Goal: Check status: Check status

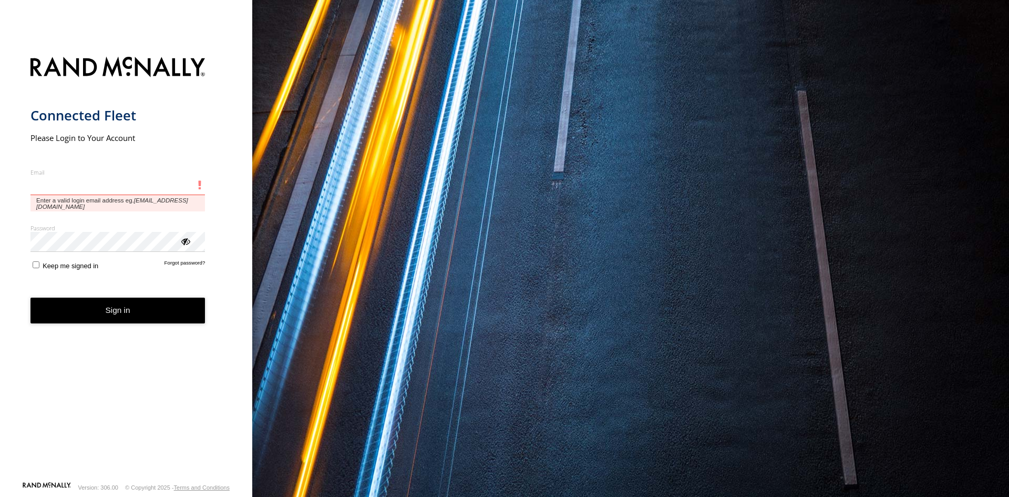
type input "**********"
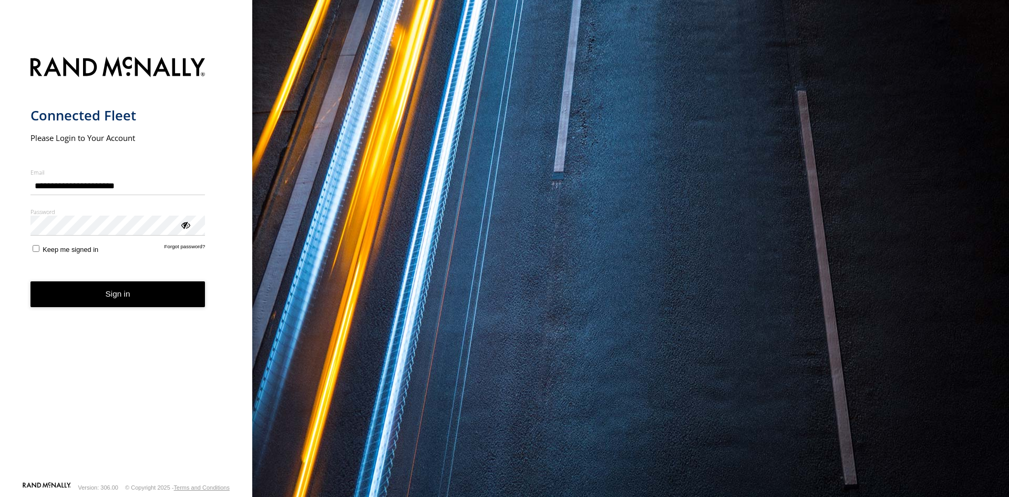
click at [146, 299] on button "Sign in" at bounding box center [117, 294] width 175 height 26
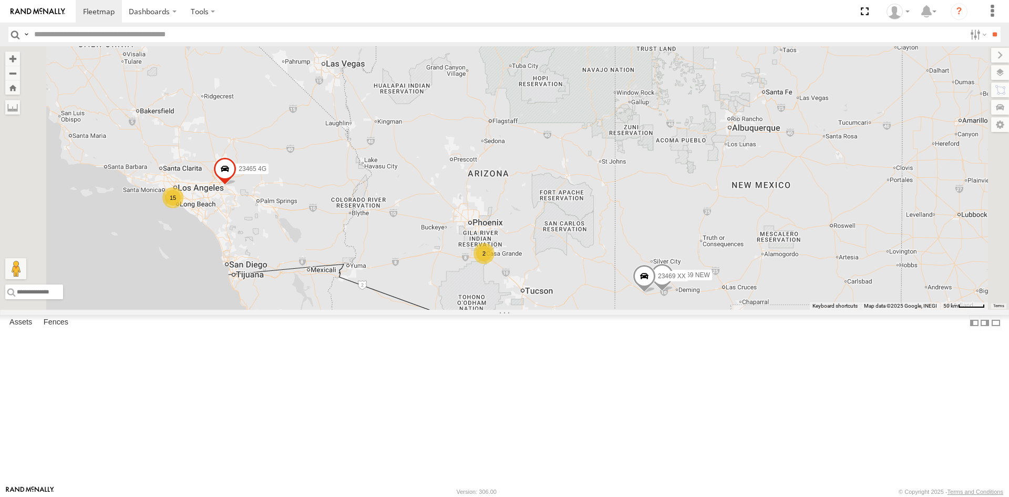
click at [183, 208] on div "15" at bounding box center [172, 197] width 21 height 21
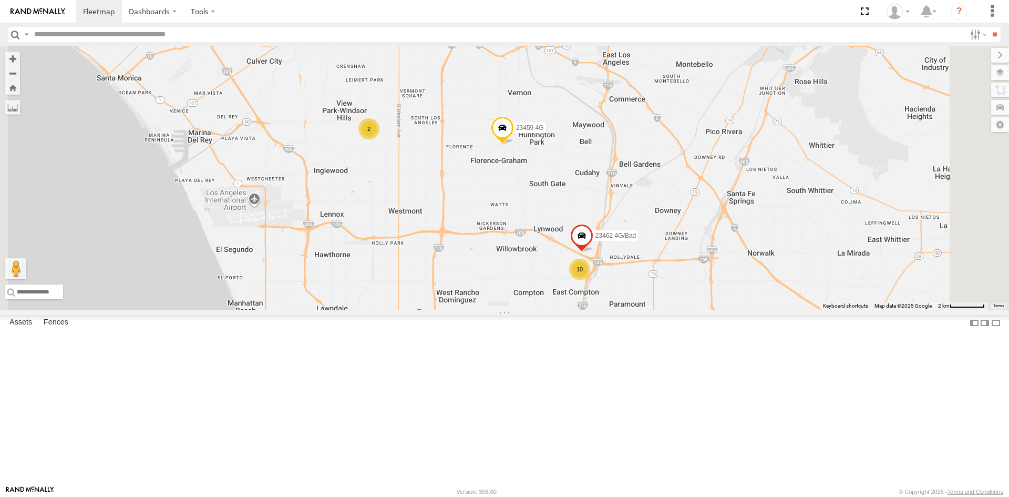
drag, startPoint x: 678, startPoint y: 316, endPoint x: 647, endPoint y: 374, distance: 65.6
click at [647, 309] on div "23207xx 23207 NEW 23460 23480 23469 NEW 23465 4G 23469 XX 23335 4G/Bad 10 2 234…" at bounding box center [504, 177] width 1009 height 263
click at [593, 253] on span at bounding box center [581, 239] width 23 height 28
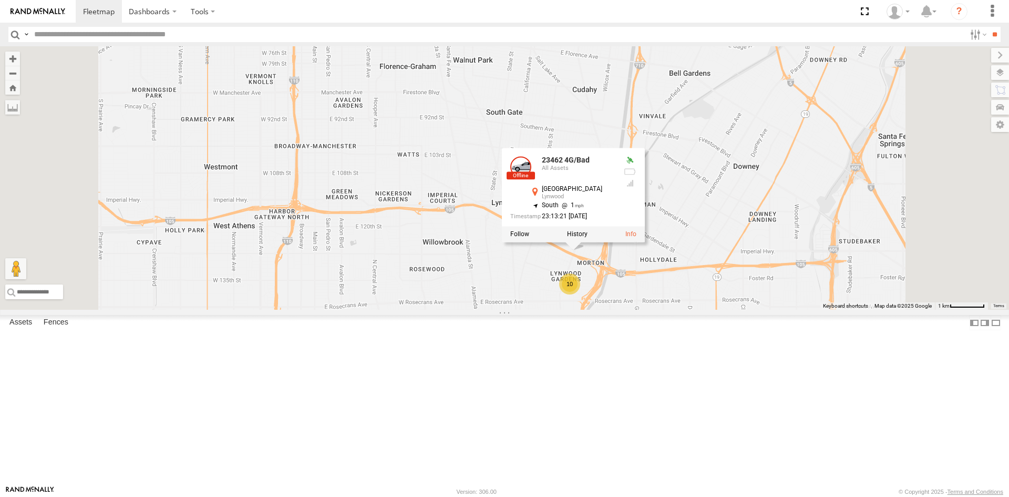
click at [426, 34] on span at bounding box center [414, 20] width 23 height 28
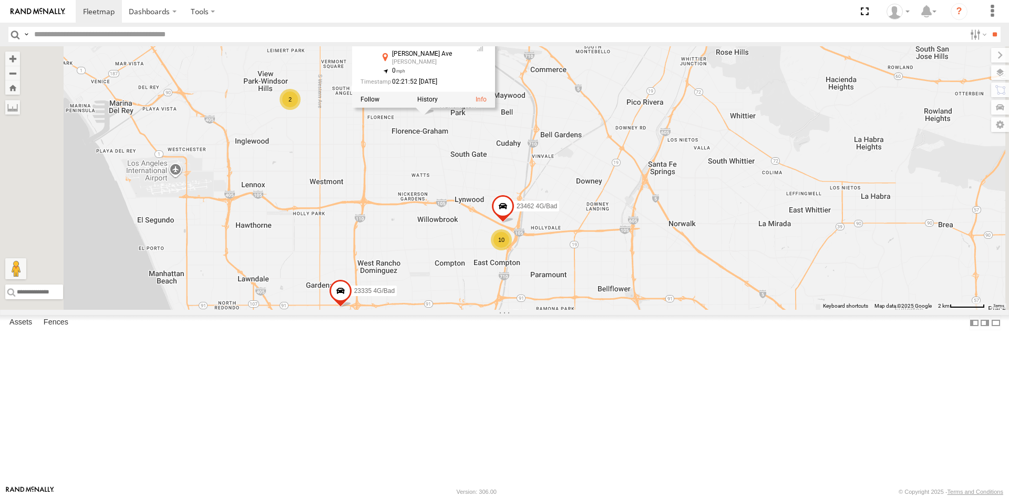
click at [466, 29] on div "23459 4G" at bounding box center [429, 25] width 74 height 8
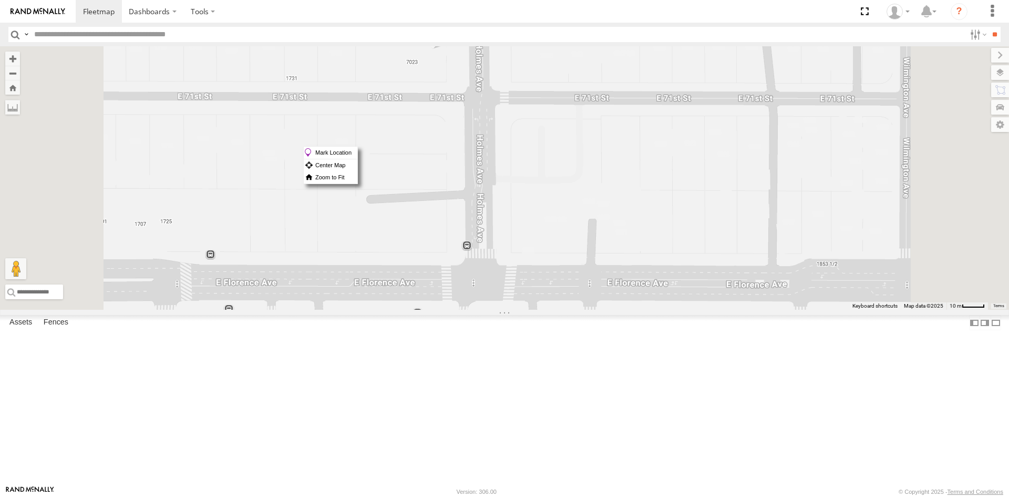
click at [563, 145] on div "23207xx 23207 NEW 23460 23480 23469 NEW 23465 4G 23469 XX 23335 4G/Bad 23459 4G…" at bounding box center [504, 177] width 1009 height 263
drag, startPoint x: 563, startPoint y: 145, endPoint x: 587, endPoint y: 140, distance: 24.6
click at [587, 140] on div "23207xx 23207 NEW 23460 23480 23469 NEW 23465 4G 23469 XX 23335 4G/Bad 23459 4G…" at bounding box center [504, 177] width 1009 height 263
click at [364, 144] on label "Mark Location" at bounding box center [338, 149] width 54 height 12
click at [453, 55] on span at bounding box center [441, 41] width 23 height 28
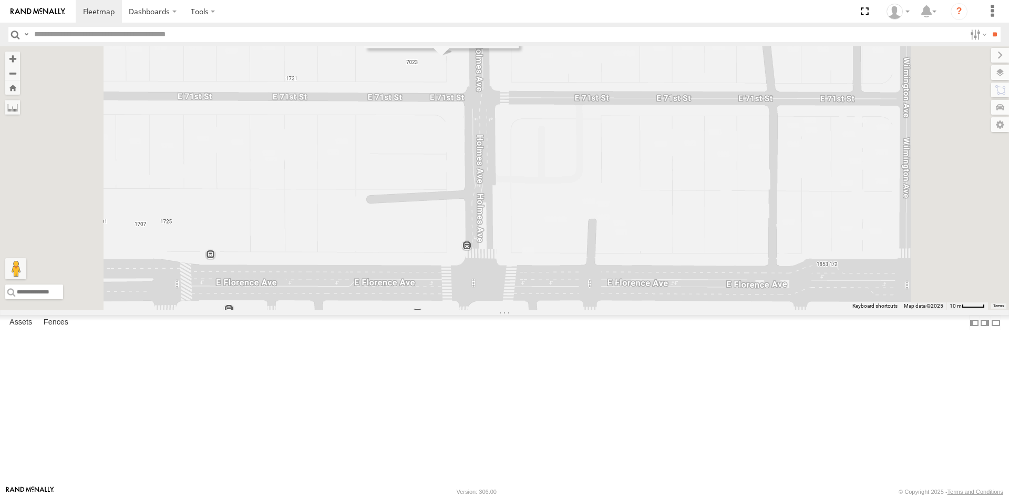
click at [580, 79] on div "23207xx 23207 NEW 23460 23480 23469 NEW 23465 4G 23469 XX 23335 4G/Bad 23459 4G…" at bounding box center [504, 177] width 1009 height 263
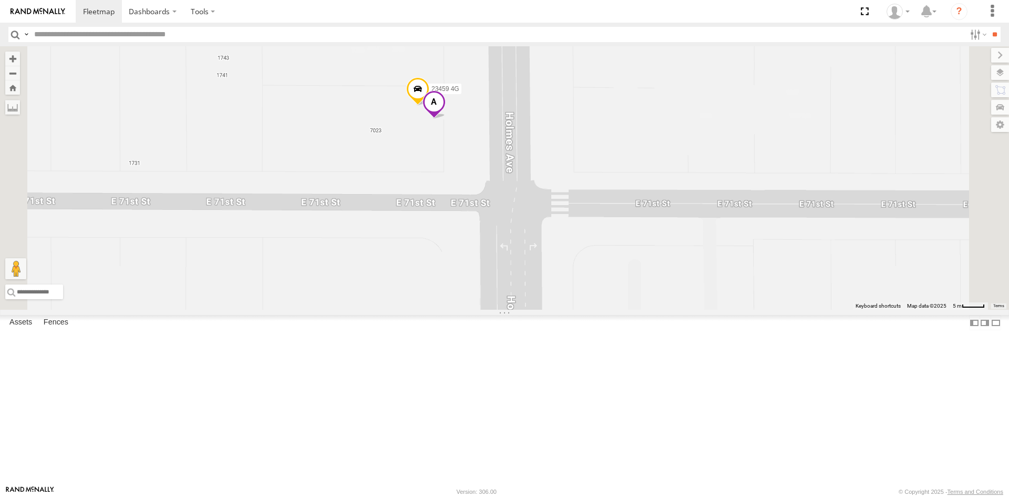
click at [446, 119] on span at bounding box center [433, 104] width 23 height 28
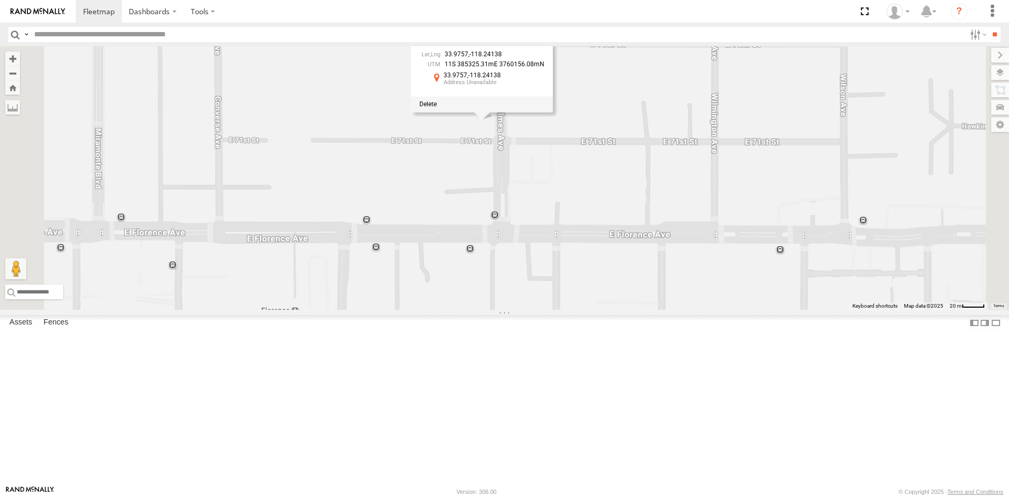
click at [616, 220] on div "23207xx 23207 NEW 23460 23480 23469 NEW 23465 4G 23469 XX 23335 4G/Bad 23459 4G…" at bounding box center [504, 177] width 1009 height 263
click at [553, 112] on div "33.9757 , -118.24138 11S 385325.31mE 3760156.08mN 33.9757 -118.24138 Asset ETA …" at bounding box center [482, 77] width 142 height 69
click at [437, 108] on span at bounding box center [427, 104] width 17 height 7
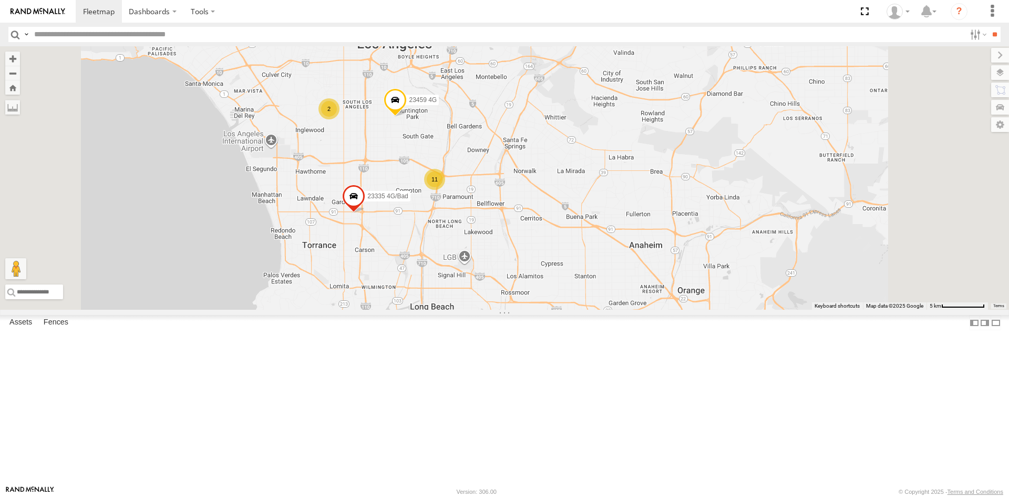
click at [339, 119] on div "2" at bounding box center [328, 108] width 21 height 21
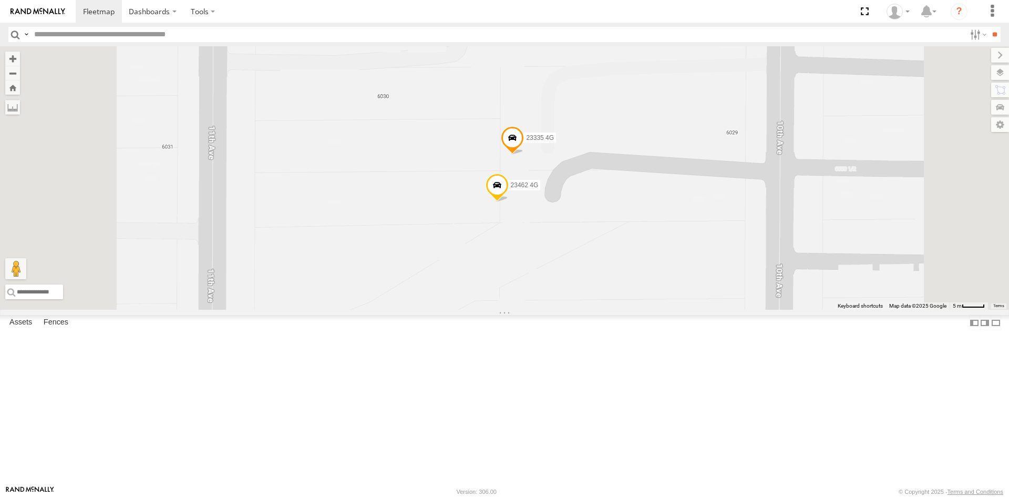
click at [524, 154] on span at bounding box center [512, 140] width 23 height 28
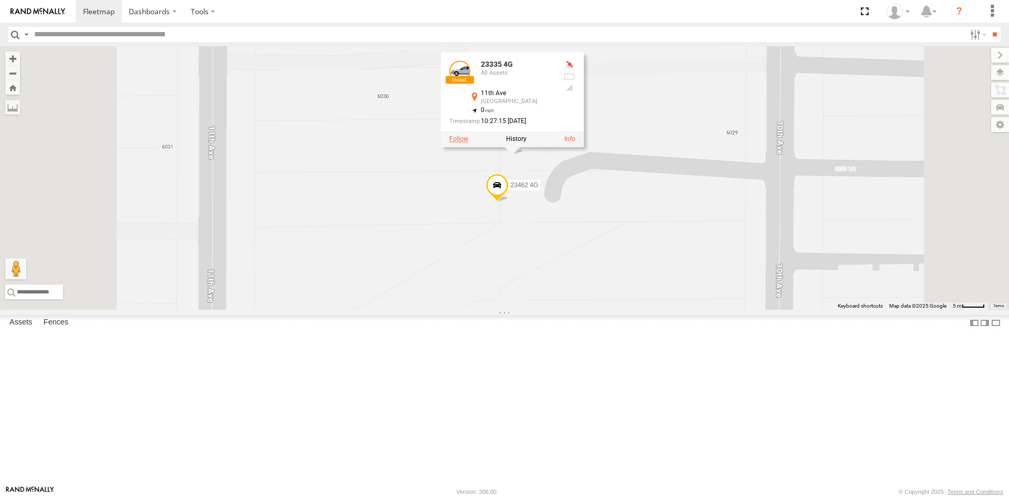
click at [468, 142] on label at bounding box center [458, 138] width 19 height 7
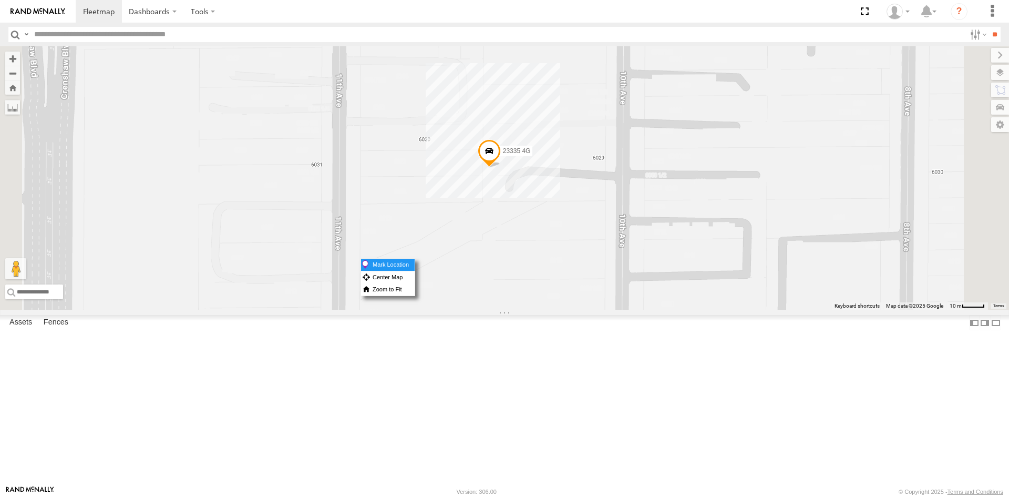
click at [415, 266] on label "Mark Location" at bounding box center [388, 265] width 54 height 12
click at [503, 170] on span at bounding box center [491, 156] width 23 height 28
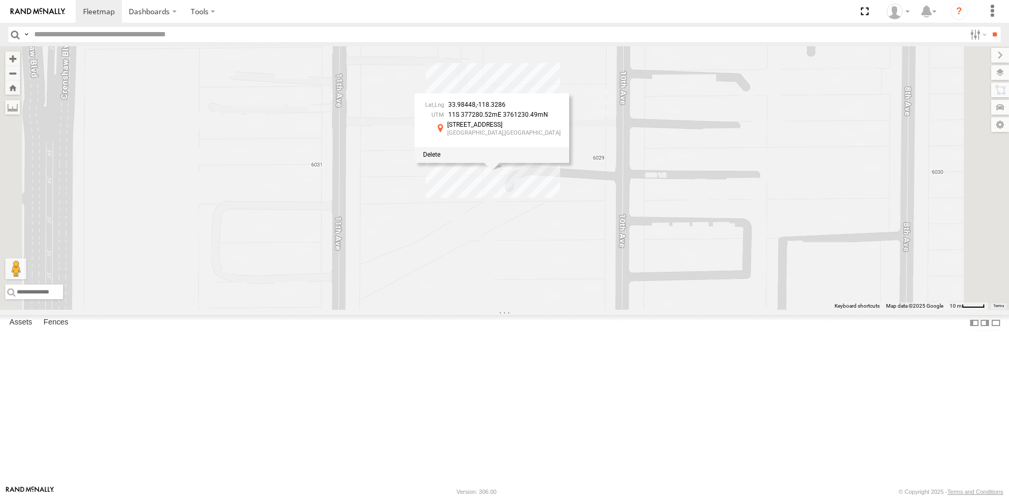
click at [658, 274] on div "23335 4G 33.98448 , -118.3286 11S 377280.52mE 3761230.49mN 6027 10th Ave Los An…" at bounding box center [504, 177] width 1009 height 263
click at [501, 168] on span at bounding box center [489, 153] width 23 height 28
click at [561, 160] on div "23335 4G All Assets 11th Ave Hyde Park 33.98449 , -118.32861 0 10:27:15 08/26/2…" at bounding box center [489, 112] width 143 height 95
click at [640, 299] on div "23335 4G 23335 4G All Assets 11th Ave Hyde Park 33.98449 , -118.32861 0 10:27:1…" at bounding box center [504, 177] width 1009 height 263
click at [503, 170] on span at bounding box center [491, 156] width 23 height 28
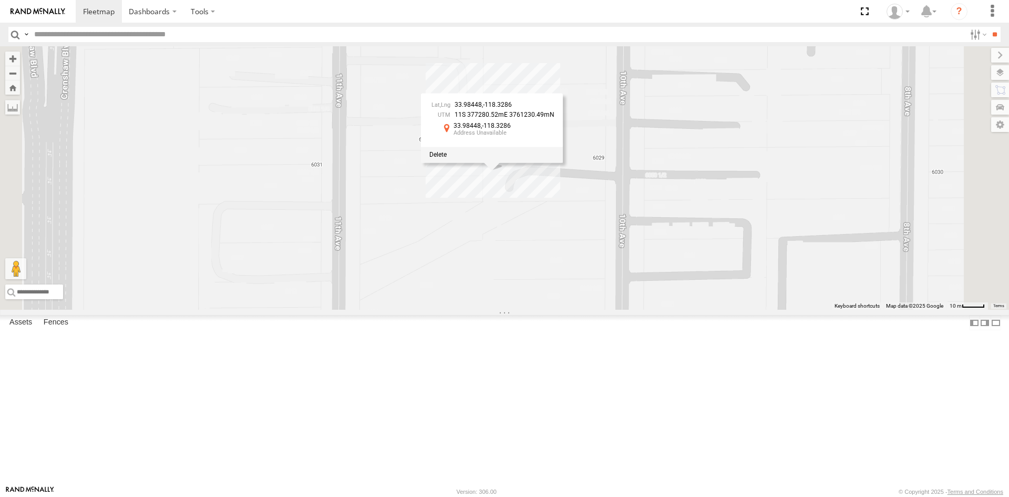
click at [563, 162] on div at bounding box center [492, 155] width 142 height 16
click at [447, 158] on span at bounding box center [437, 154] width 17 height 7
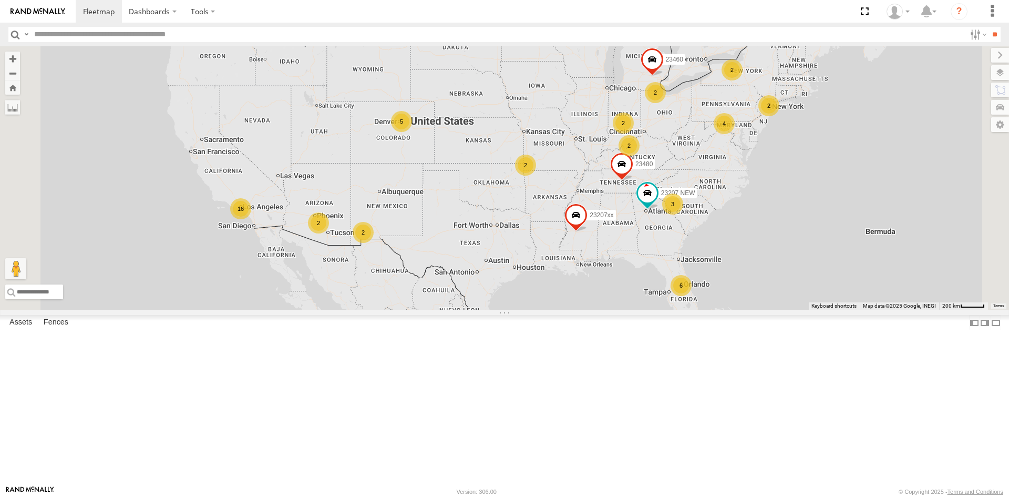
click at [251, 219] on div "16" at bounding box center [240, 208] width 21 height 21
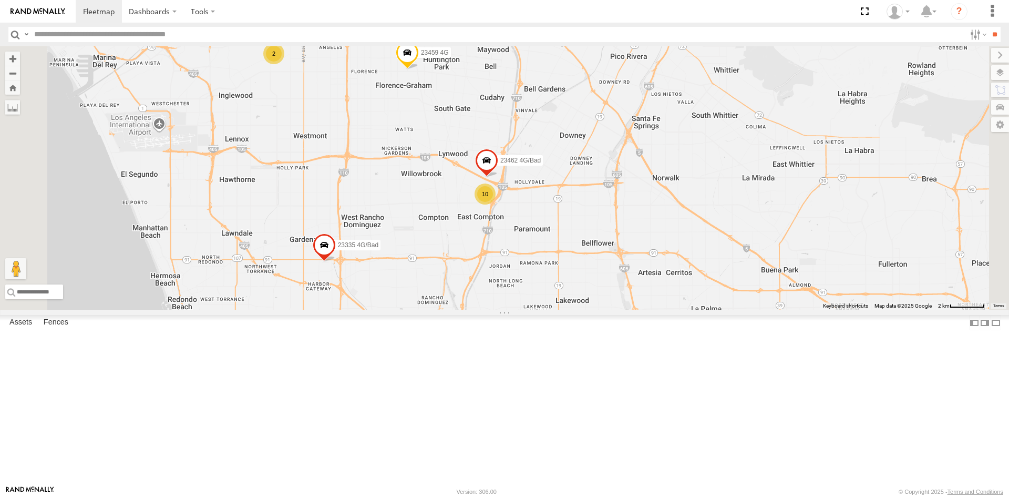
click at [495, 204] on div "10" at bounding box center [484, 193] width 21 height 21
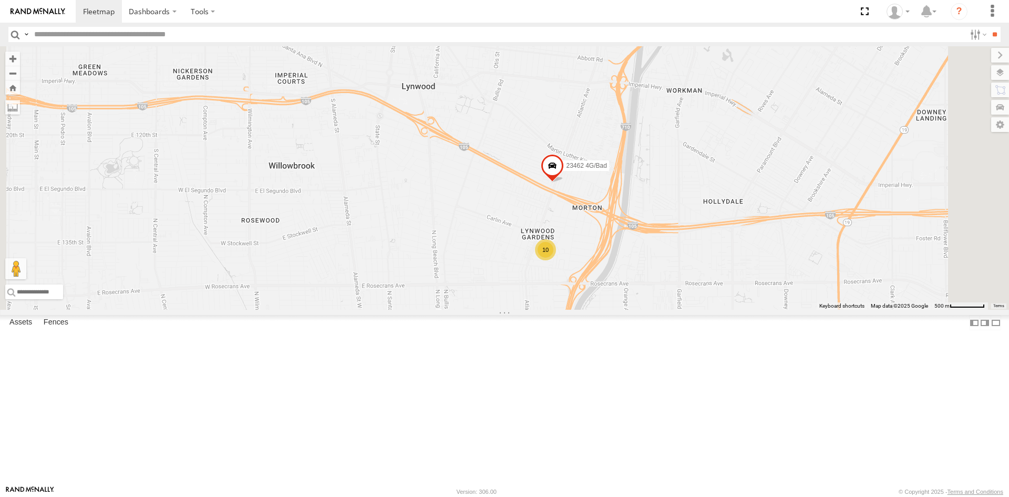
click at [556, 260] on div "10" at bounding box center [545, 249] width 21 height 21
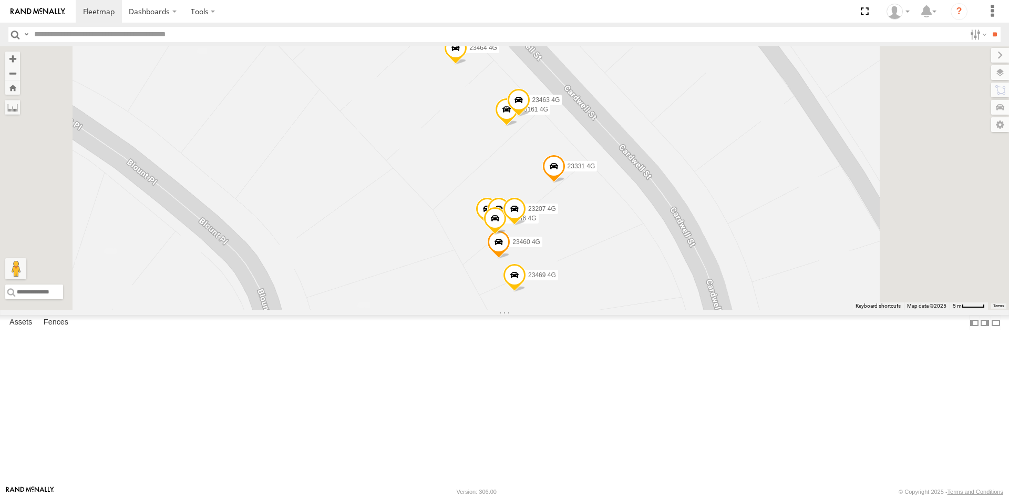
click at [565, 183] on span at bounding box center [553, 168] width 23 height 28
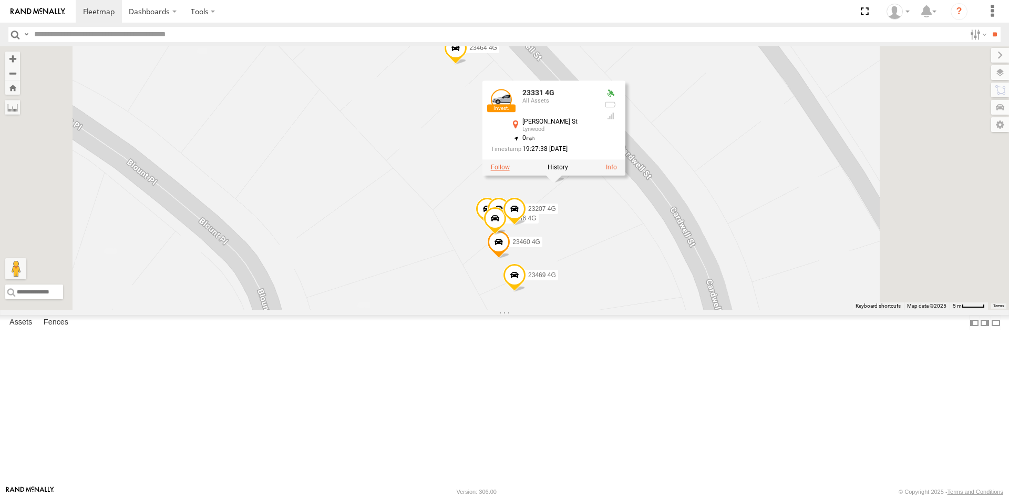
click at [510, 171] on label at bounding box center [500, 166] width 19 height 7
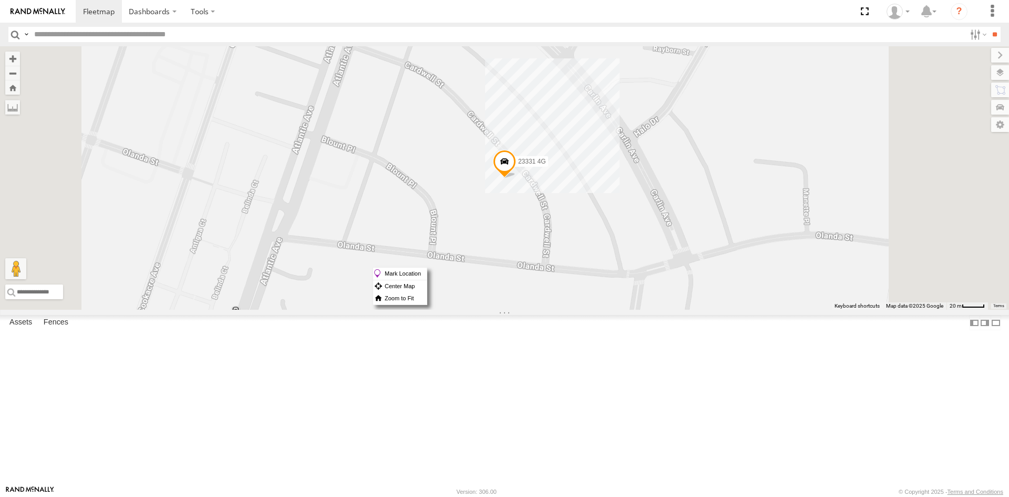
drag, startPoint x: 635, startPoint y: 267, endPoint x: 641, endPoint y: 271, distance: 6.4
click at [427, 271] on label "Mark Location" at bounding box center [400, 273] width 54 height 12
click at [515, 179] on span at bounding box center [503, 165] width 23 height 28
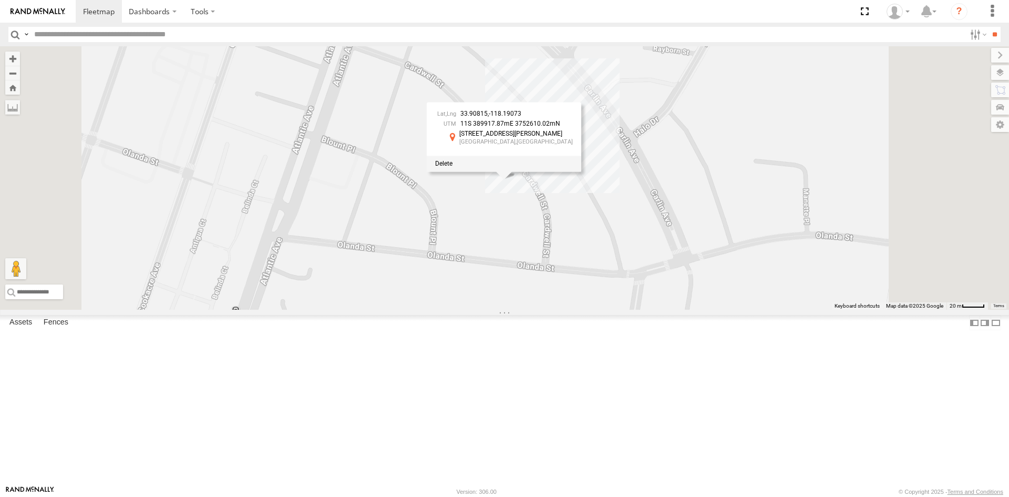
drag, startPoint x: 181, startPoint y: 173, endPoint x: 172, endPoint y: 209, distance: 36.8
click at [0, 0] on div at bounding box center [0, 0] width 0 height 0
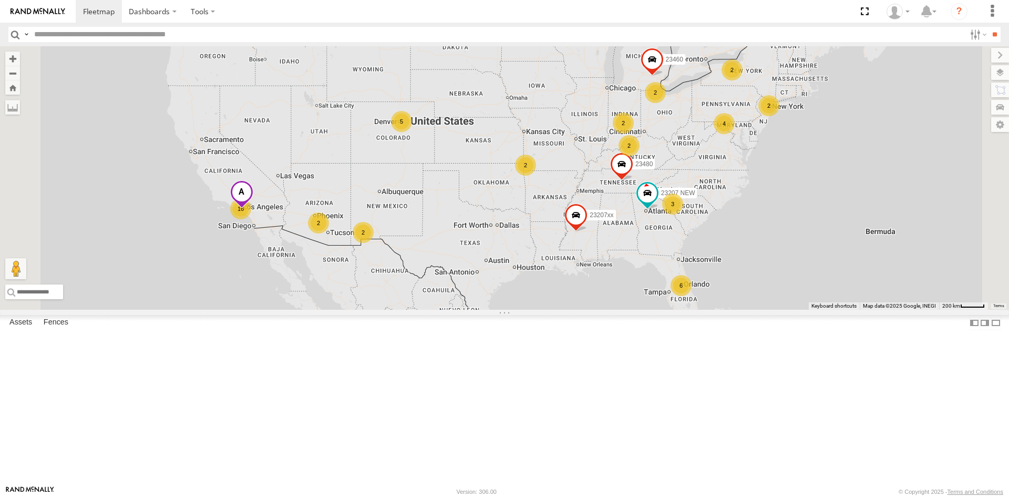
click at [0, 0] on div "×" at bounding box center [0, 0] width 0 height 0
click at [0, 0] on label "×" at bounding box center [0, 0] width 0 height 0
click at [253, 209] on span at bounding box center [241, 194] width 23 height 28
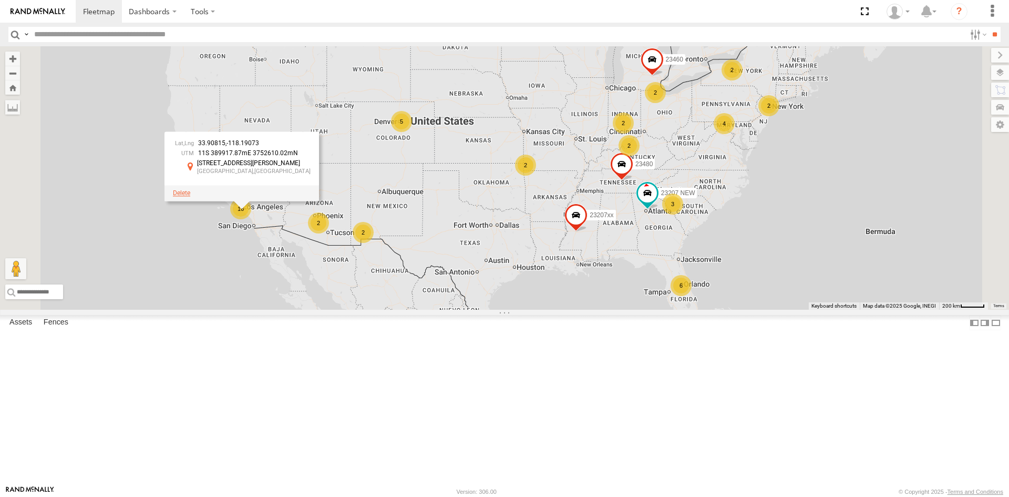
click at [190, 197] on span at bounding box center [181, 192] width 17 height 7
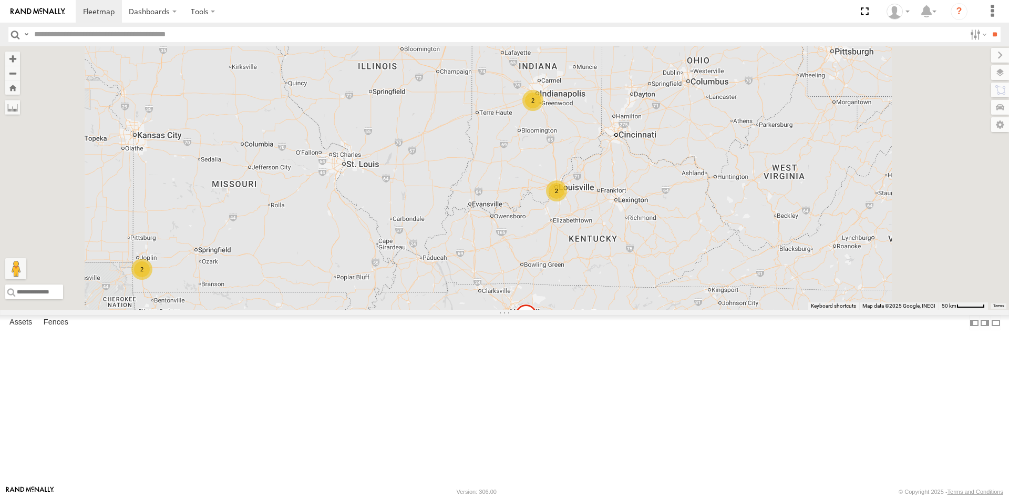
click at [753, 302] on div "23207 NEW 23207xx 23237 NEW 23460 23480 2 2 2 2" at bounding box center [504, 177] width 1009 height 263
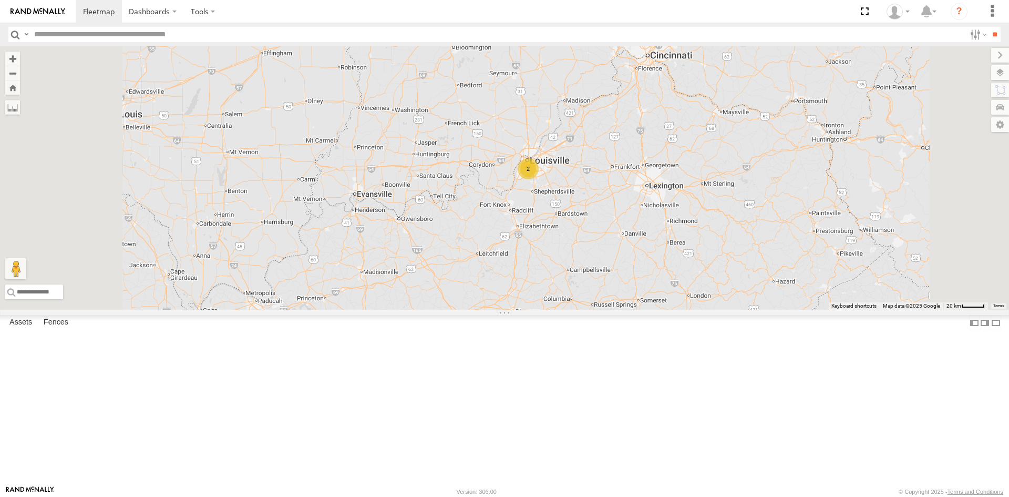
click at [539, 179] on div "2" at bounding box center [528, 168] width 21 height 21
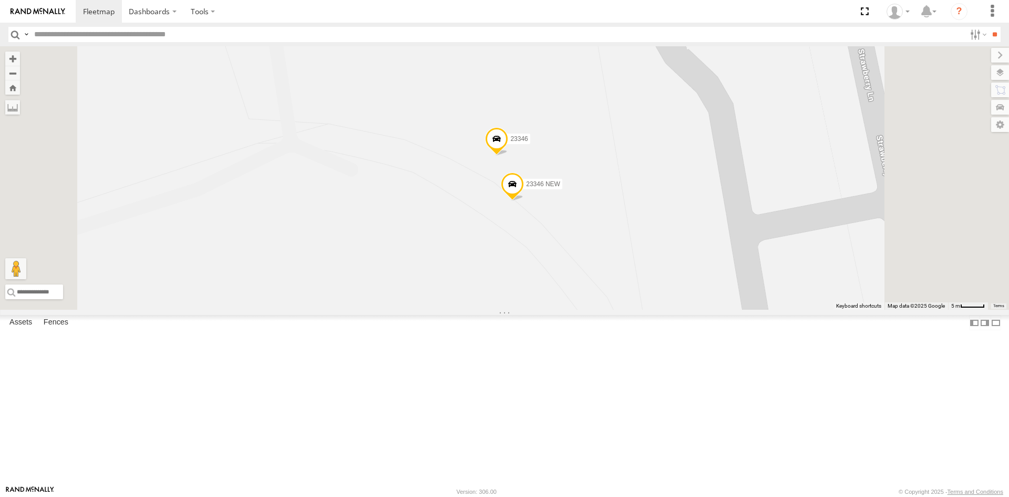
click at [508, 156] on span at bounding box center [496, 141] width 23 height 28
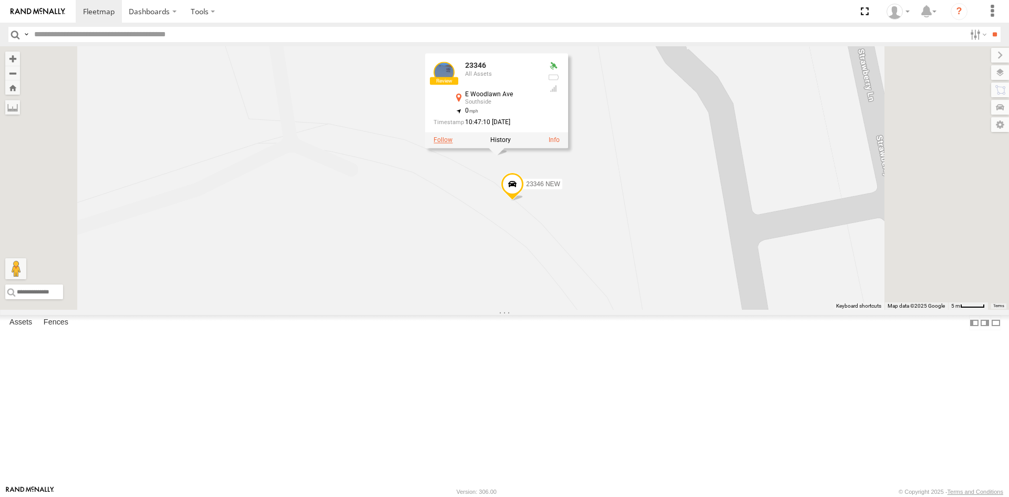
click at [452, 143] on label at bounding box center [442, 139] width 19 height 7
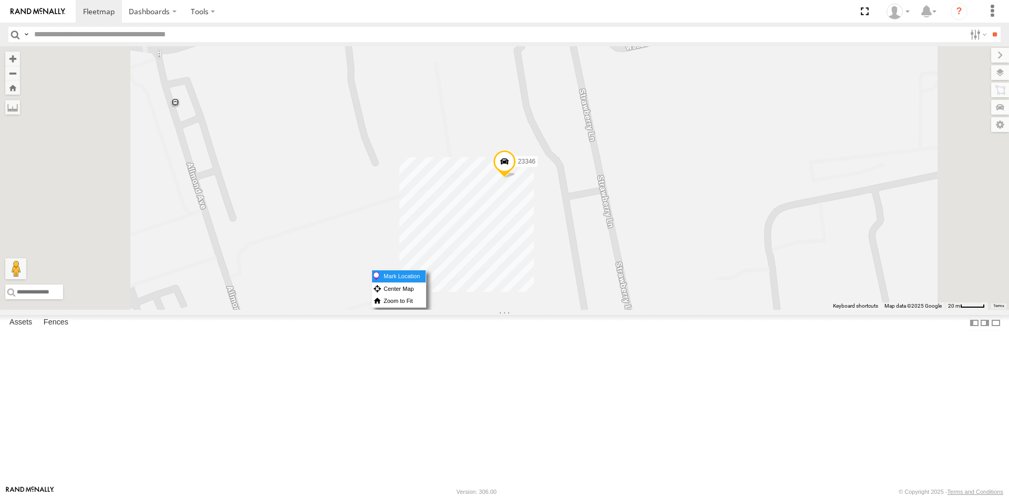
drag, startPoint x: 634, startPoint y: 270, endPoint x: 641, endPoint y: 276, distance: 8.9
click at [426, 276] on label "Mark Location" at bounding box center [399, 276] width 54 height 12
click at [514, 182] on span at bounding box center [502, 167] width 23 height 28
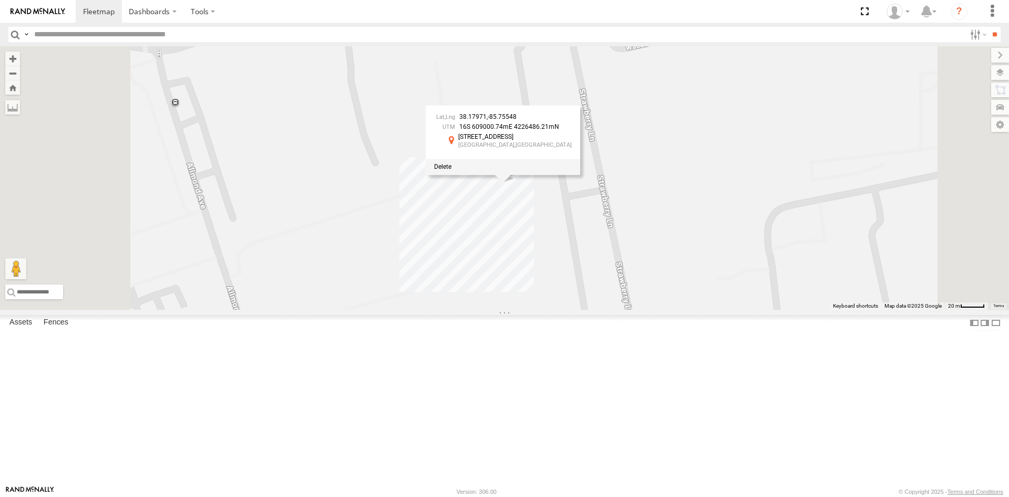
click at [651, 309] on div "23346 38.17971 , -85.75548 16S 609000.74mE 4226486.21mN 244 E Woodlawn Ave Loui…" at bounding box center [504, 177] width 1009 height 263
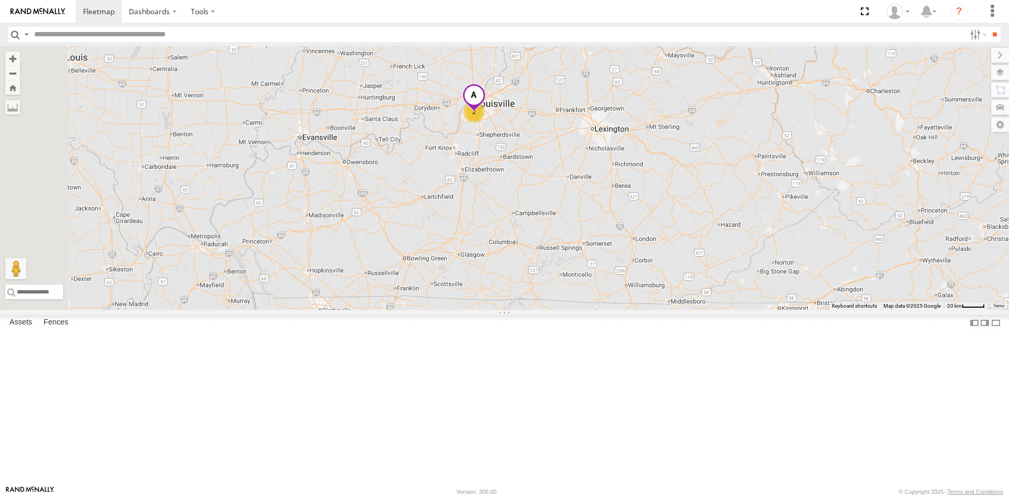
click at [484, 122] on div "2" at bounding box center [473, 111] width 21 height 21
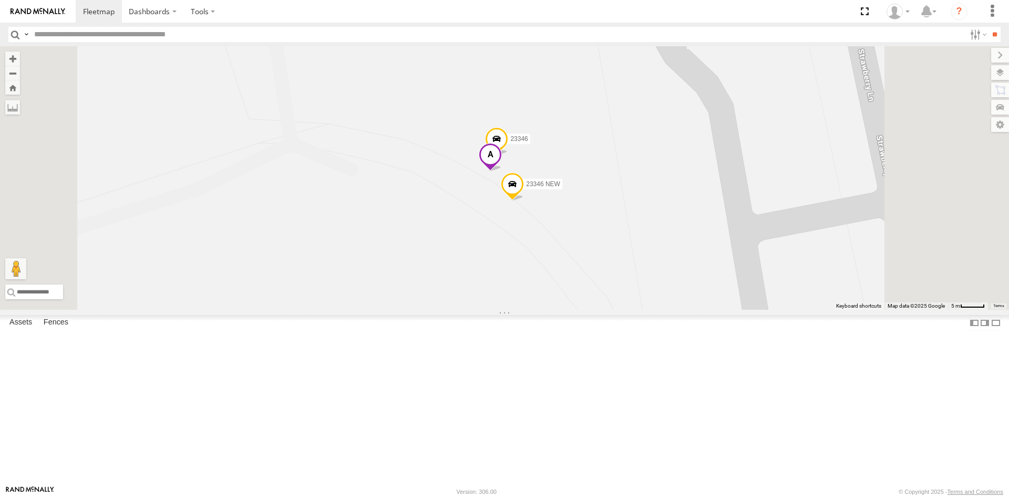
click at [502, 171] on span at bounding box center [490, 156] width 23 height 28
click at [439, 159] on span at bounding box center [429, 155] width 17 height 7
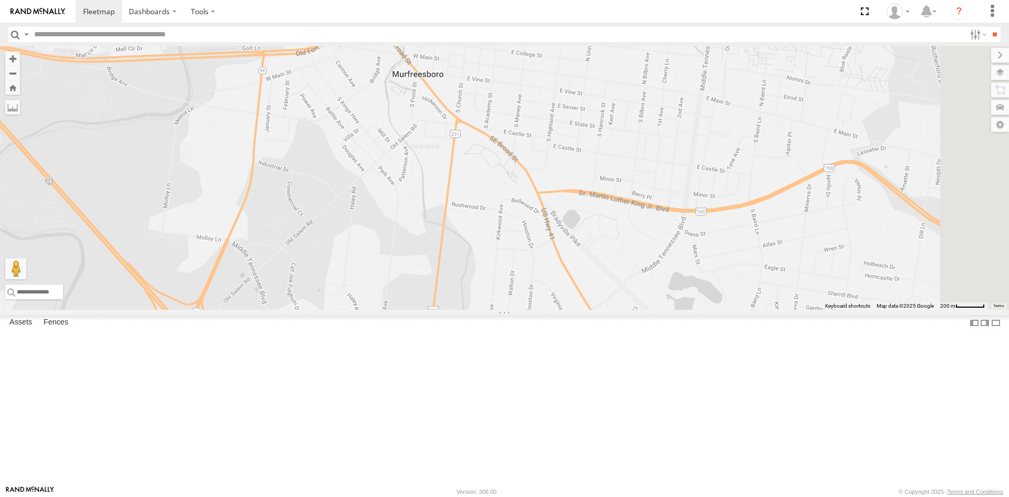
click at [389, 338] on span at bounding box center [377, 323] width 23 height 28
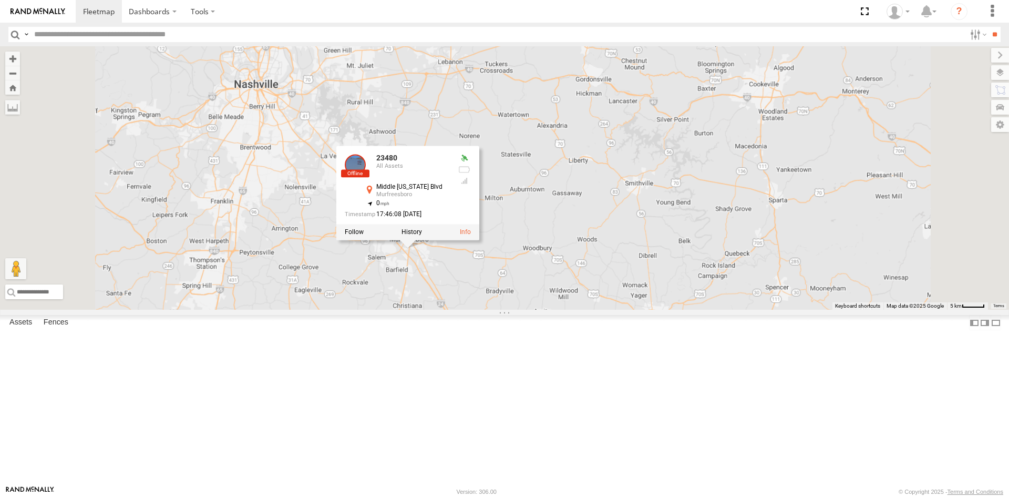
click at [586, 237] on div "23207xx 23207 NEW 23237 NEW 23460 23480 23467 4G 23480 All Assets [GEOGRAPHIC_D…" at bounding box center [504, 177] width 1009 height 263
